Goal: Task Accomplishment & Management: Complete application form

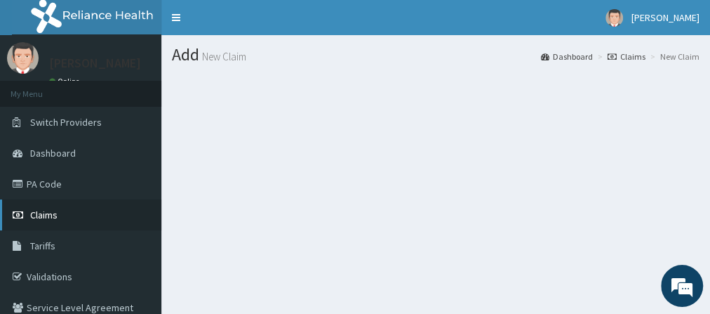
click at [98, 215] on link "Claims" at bounding box center [80, 214] width 161 height 31
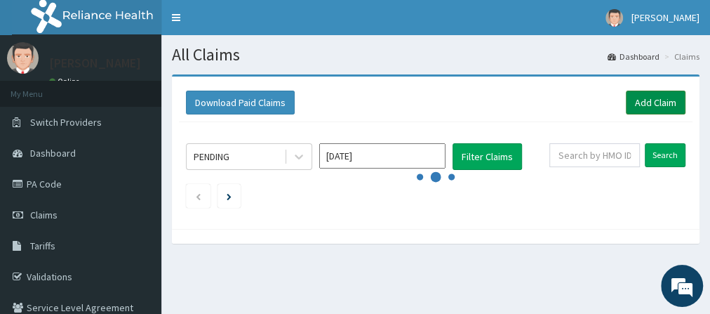
click at [643, 102] on link "Add Claim" at bounding box center [656, 102] width 60 height 24
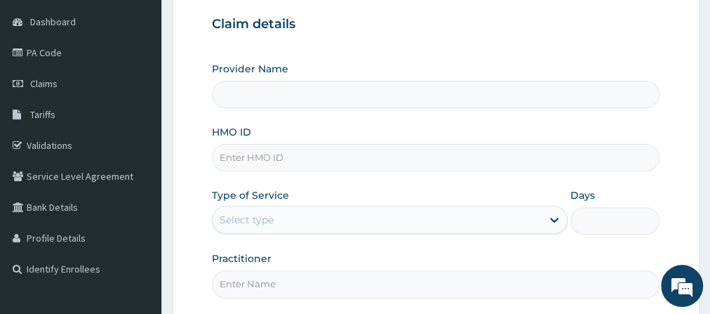
scroll to position [149, 0]
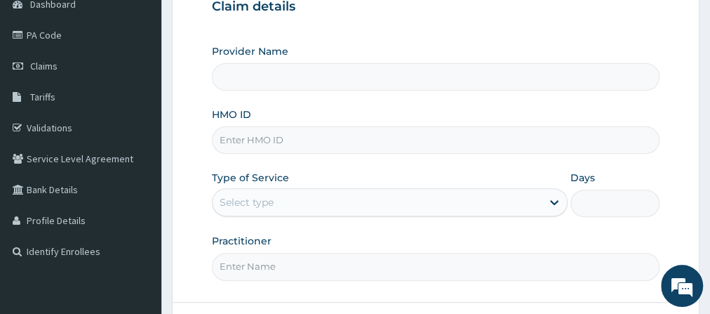
click at [300, 137] on input "HMO ID" at bounding box center [436, 139] width 448 height 27
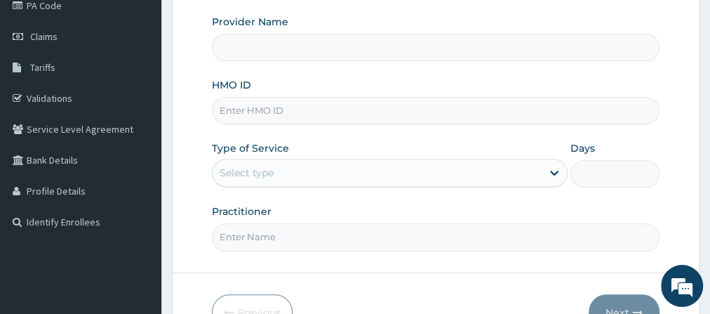
click at [372, 112] on input "HMO ID" at bounding box center [436, 110] width 448 height 27
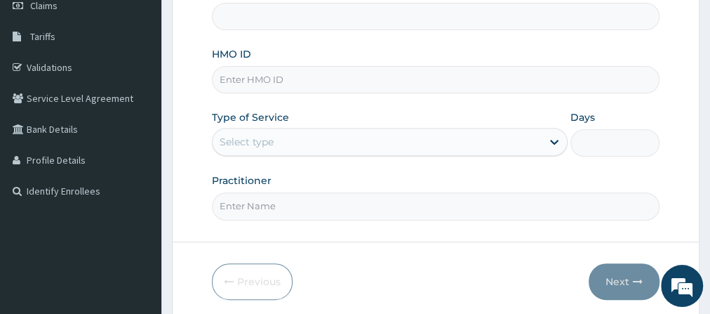
type input "Go Fitness Gym"
type input "1"
click at [307, 83] on input "HMO ID" at bounding box center [436, 79] width 448 height 27
type input "TLR/10164/B"
click at [267, 217] on form "Step 1 of 2 Claim details Provider Name Go Fitness Gym HMO ID TLR/10164/B Type …" at bounding box center [436, 92] width 528 height 455
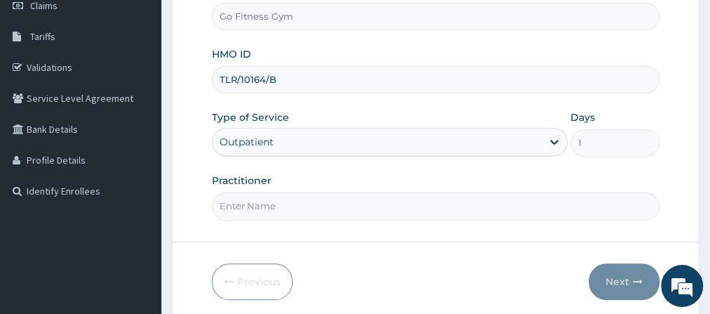
click at [276, 205] on input "Practitioner" at bounding box center [436, 205] width 448 height 27
type input "[GEOGRAPHIC_DATA]"
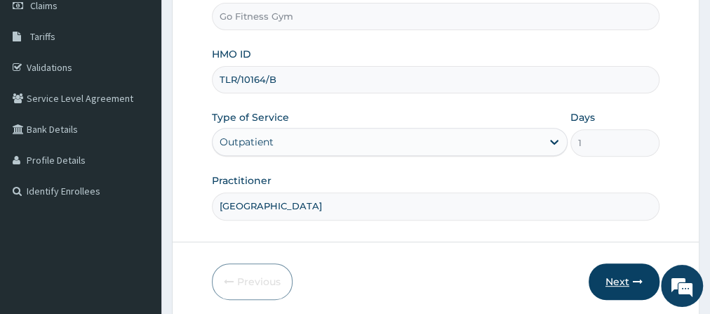
click at [623, 286] on button "Next" at bounding box center [624, 281] width 71 height 36
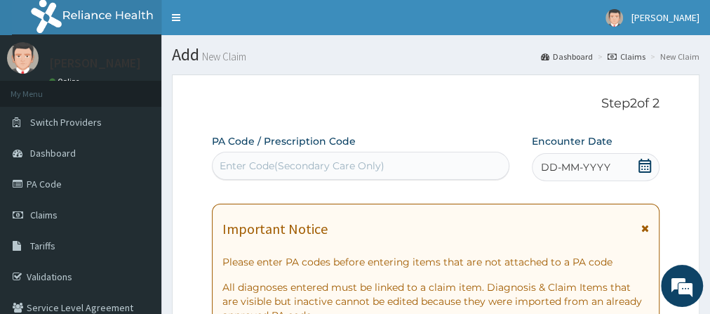
click at [429, 172] on div "Enter Code(Secondary Care Only)" at bounding box center [361, 165] width 296 height 22
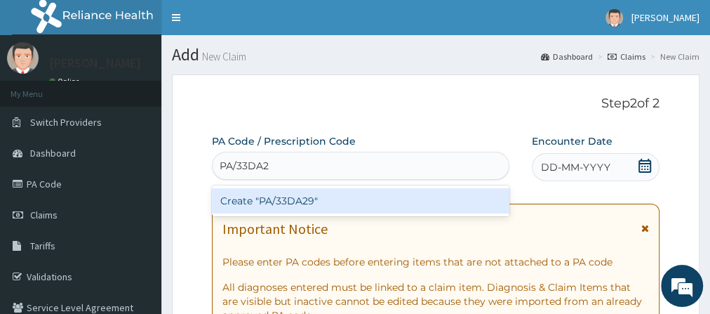
type input "PA/33DA29"
click at [386, 202] on div "Create "PA/33DA29"" at bounding box center [360, 200] width 297 height 25
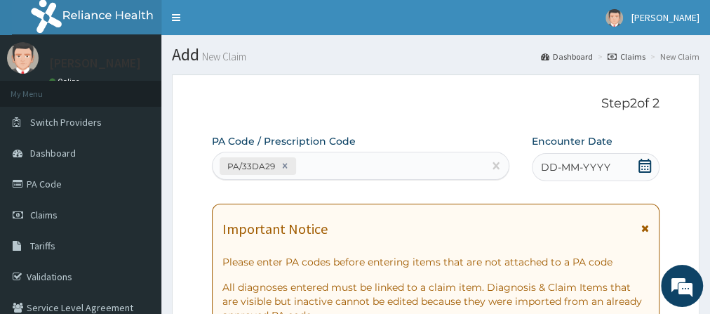
click at [645, 170] on icon at bounding box center [645, 166] width 14 height 14
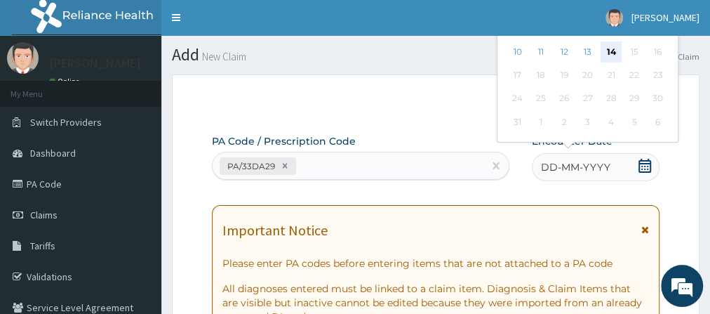
click at [615, 46] on div "14" at bounding box center [610, 51] width 21 height 21
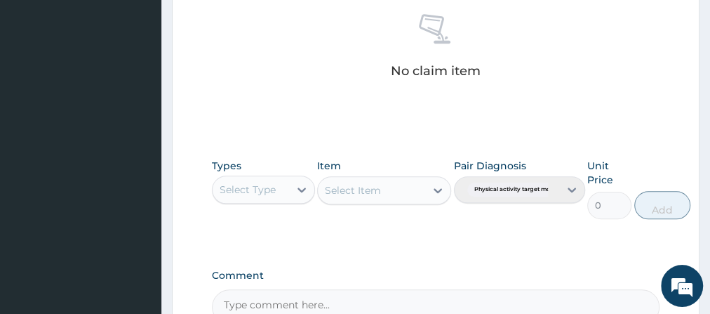
scroll to position [723, 0]
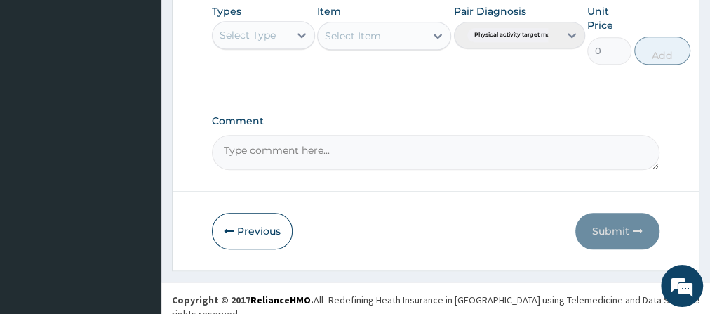
click at [276, 43] on div "Select Type" at bounding box center [251, 35] width 76 height 22
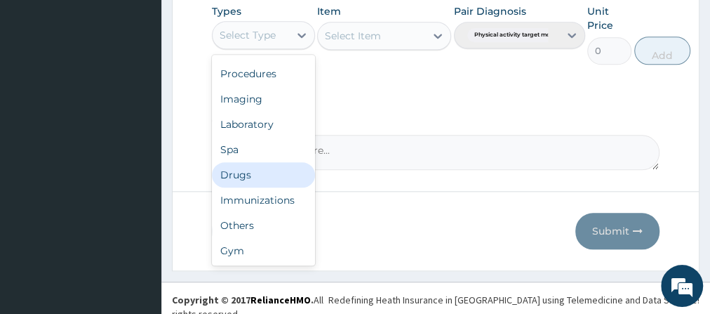
scroll to position [47, 0]
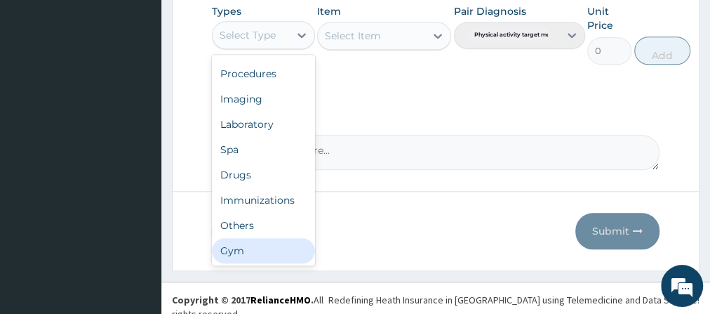
click at [286, 253] on div "Gym" at bounding box center [263, 250] width 103 height 25
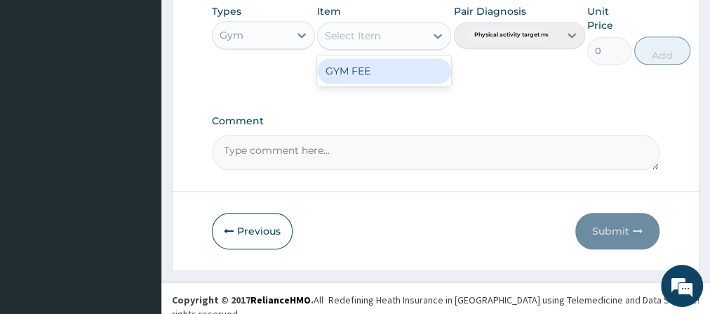
click at [405, 32] on div "Select Item" at bounding box center [371, 36] width 107 height 22
click at [405, 67] on div "GYM FEE" at bounding box center [384, 70] width 134 height 25
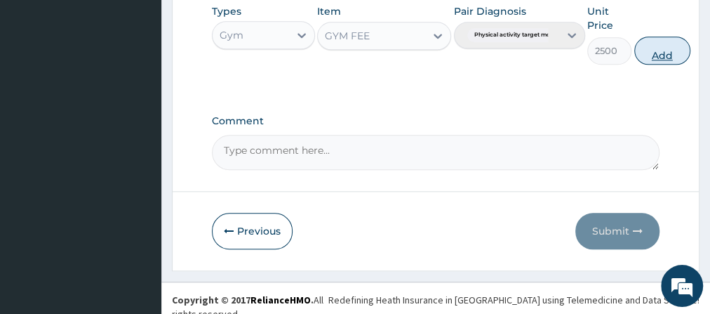
click at [660, 41] on button "Add" at bounding box center [662, 50] width 56 height 28
type input "0"
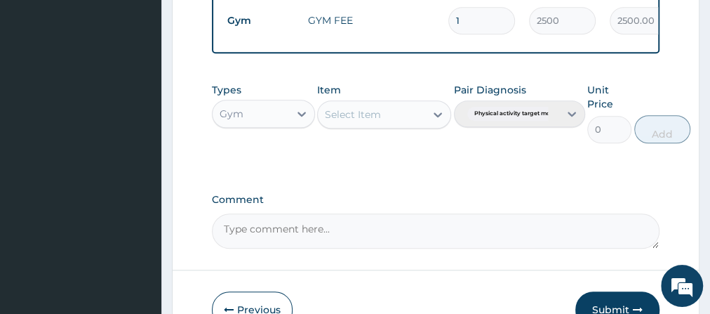
scroll to position [664, 0]
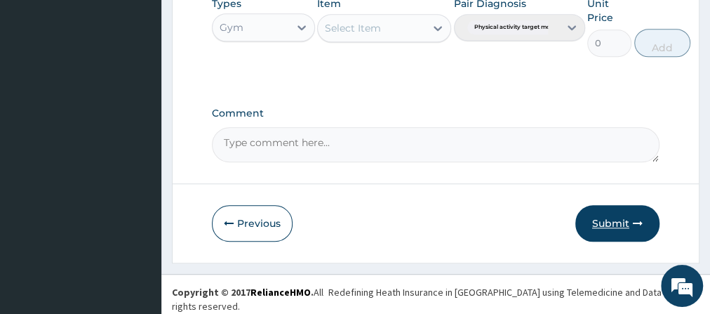
click at [622, 231] on button "Submit" at bounding box center [617, 223] width 84 height 36
